Goal: Use online tool/utility: Utilize a website feature to perform a specific function

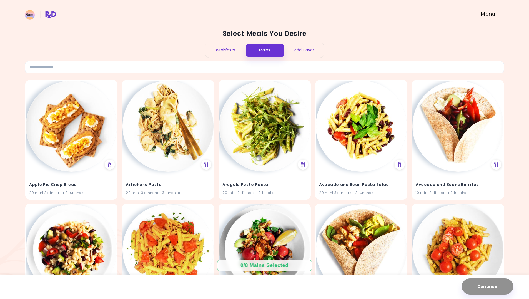
click at [222, 50] on div "Breakfasts" at bounding box center [225, 50] width 40 height 15
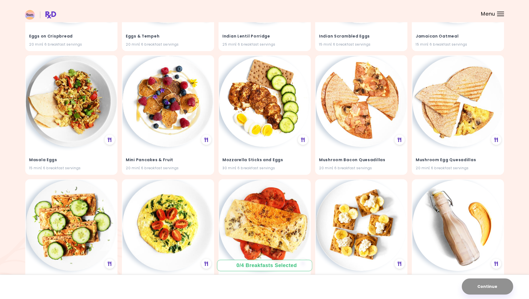
scroll to position [813, 0]
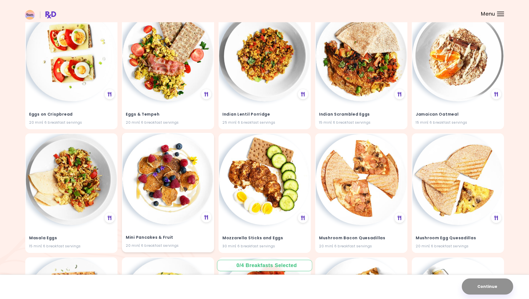
click at [153, 168] on img at bounding box center [168, 178] width 91 height 91
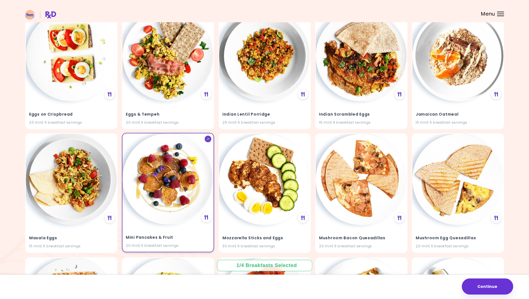
click at [152, 168] on img at bounding box center [168, 178] width 91 height 91
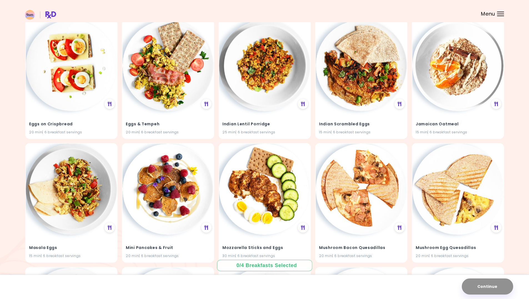
scroll to position [806, 0]
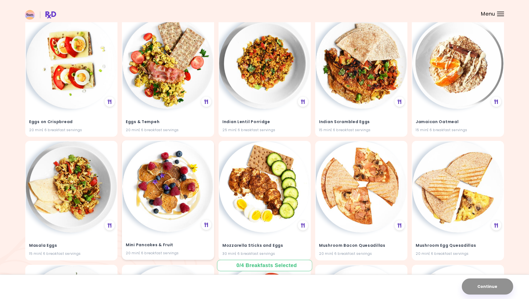
click at [168, 172] on img at bounding box center [168, 186] width 91 height 91
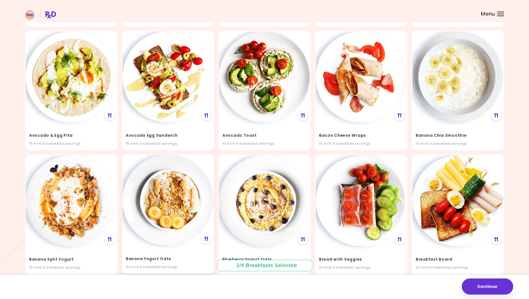
scroll to position [139, 0]
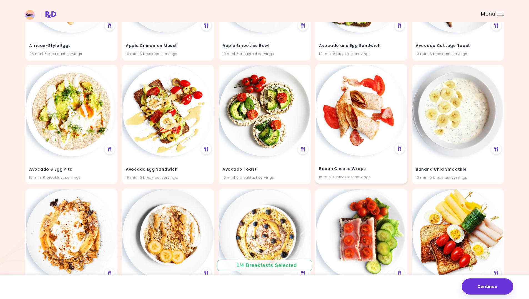
click at [344, 130] on img at bounding box center [361, 110] width 91 height 91
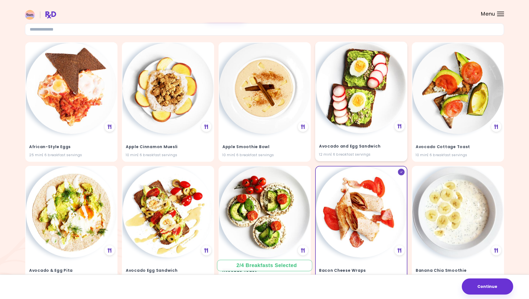
scroll to position [28, 0]
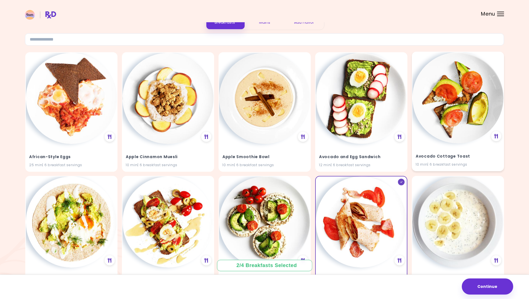
click at [432, 108] on img at bounding box center [458, 97] width 91 height 91
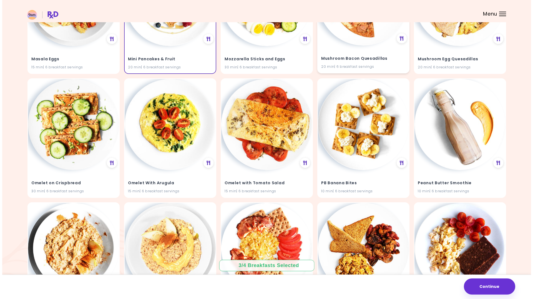
scroll to position [1000, 0]
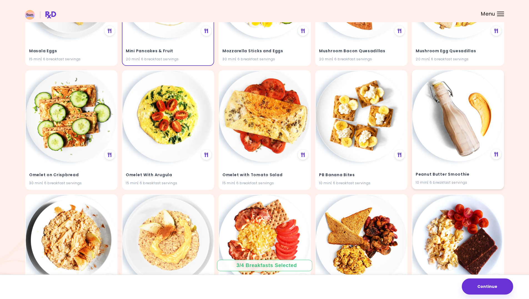
click at [445, 106] on img at bounding box center [458, 115] width 91 height 91
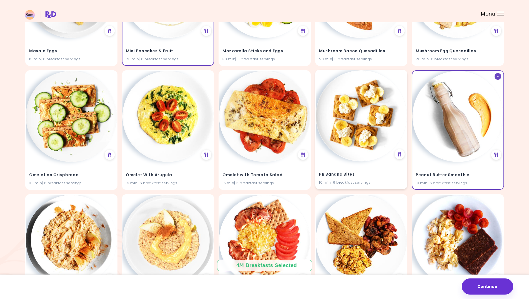
click at [363, 110] on img at bounding box center [361, 115] width 91 height 91
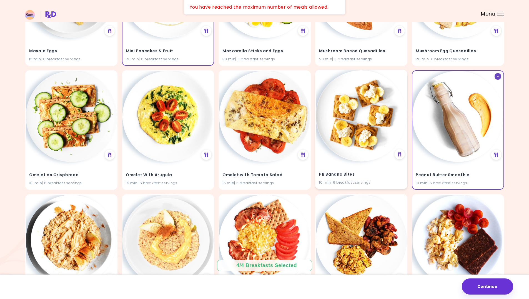
click at [358, 111] on img at bounding box center [361, 115] width 91 height 91
drag, startPoint x: 493, startPoint y: 287, endPoint x: 489, endPoint y: 281, distance: 7.1
click at [493, 287] on button "Continue" at bounding box center [487, 286] width 51 height 16
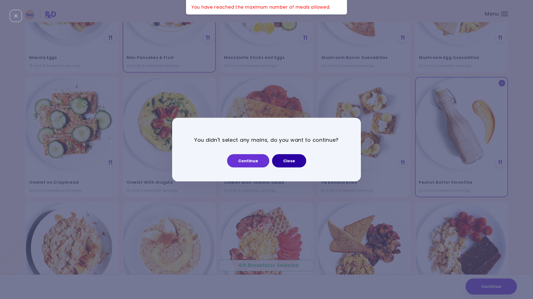
click at [290, 161] on button "Close" at bounding box center [289, 160] width 34 height 13
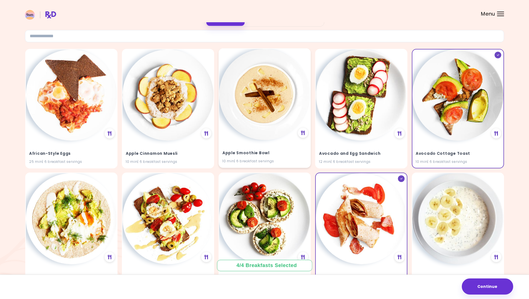
scroll to position [0, 0]
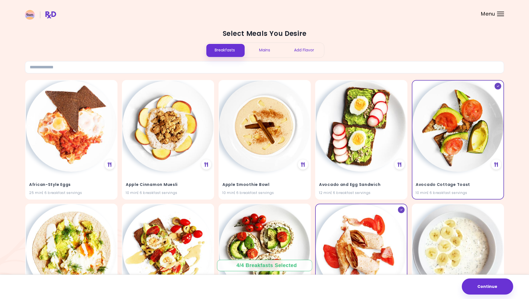
click at [260, 49] on div "Mains" at bounding box center [265, 50] width 40 height 15
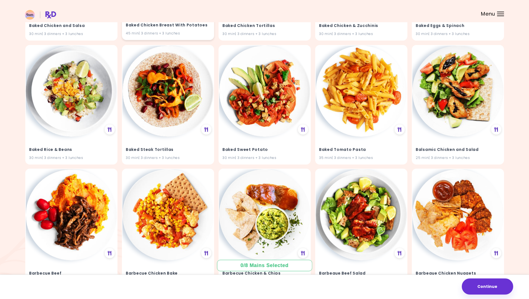
scroll to position [806, 0]
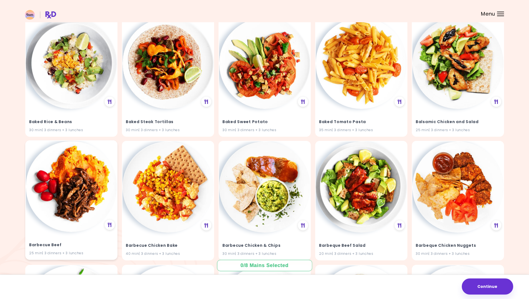
click at [77, 179] on img at bounding box center [71, 186] width 91 height 91
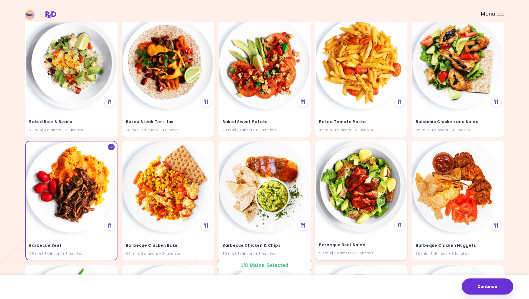
click at [367, 181] on img at bounding box center [361, 186] width 91 height 91
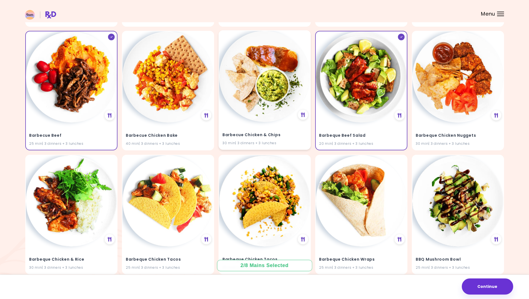
scroll to position [917, 0]
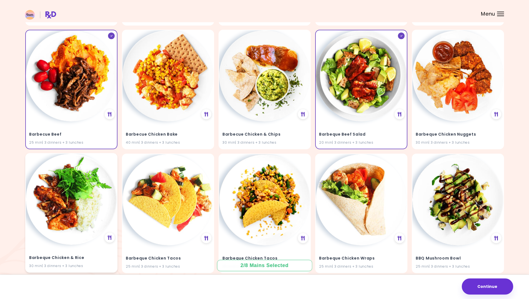
click at [68, 206] on img at bounding box center [71, 199] width 91 height 91
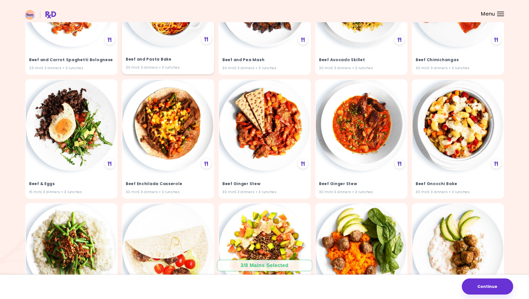
scroll to position [1917, 0]
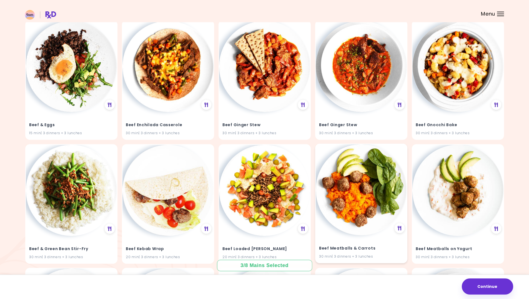
click at [350, 181] on img at bounding box center [361, 189] width 91 height 91
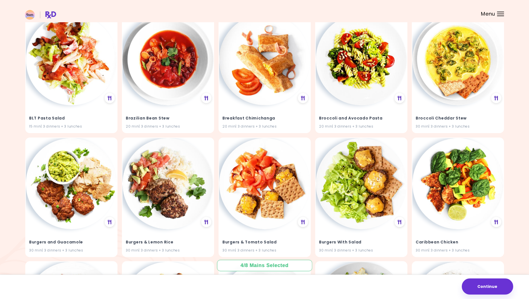
scroll to position [2667, 0]
